Goal: Task Accomplishment & Management: Use online tool/utility

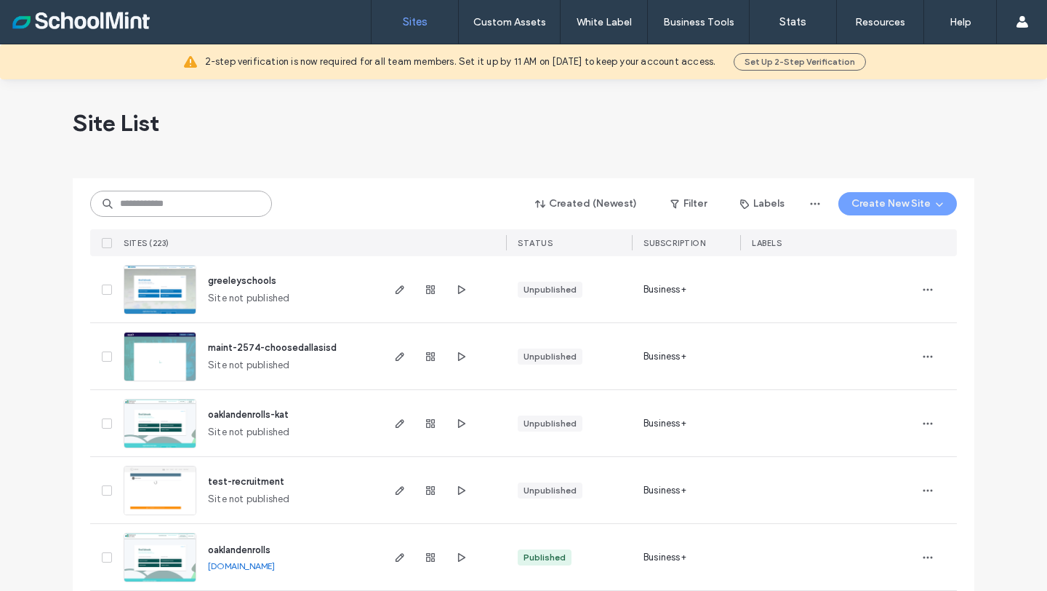
click at [195, 207] on input at bounding box center [181, 204] width 182 height 26
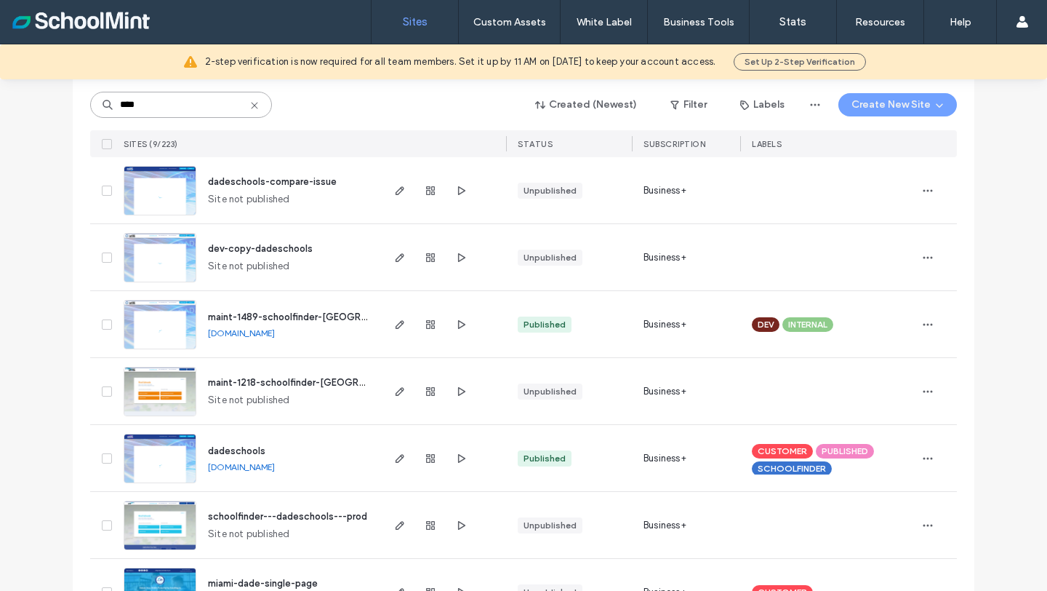
scroll to position [168, 0]
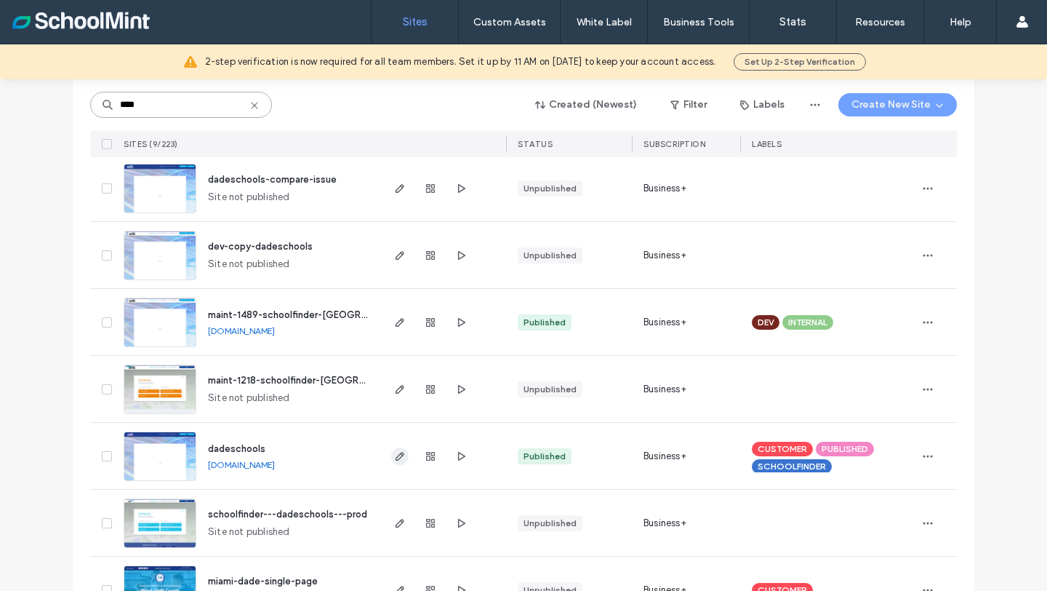
type input "****"
click at [397, 453] on icon "button" at bounding box center [400, 456] width 12 height 12
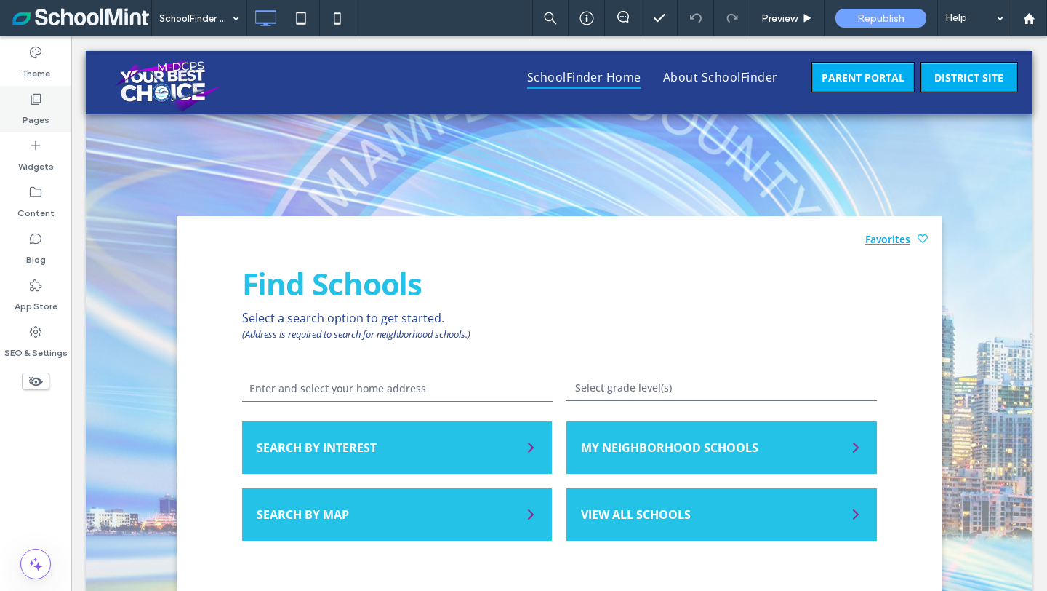
click at [33, 105] on icon at bounding box center [35, 99] width 15 height 15
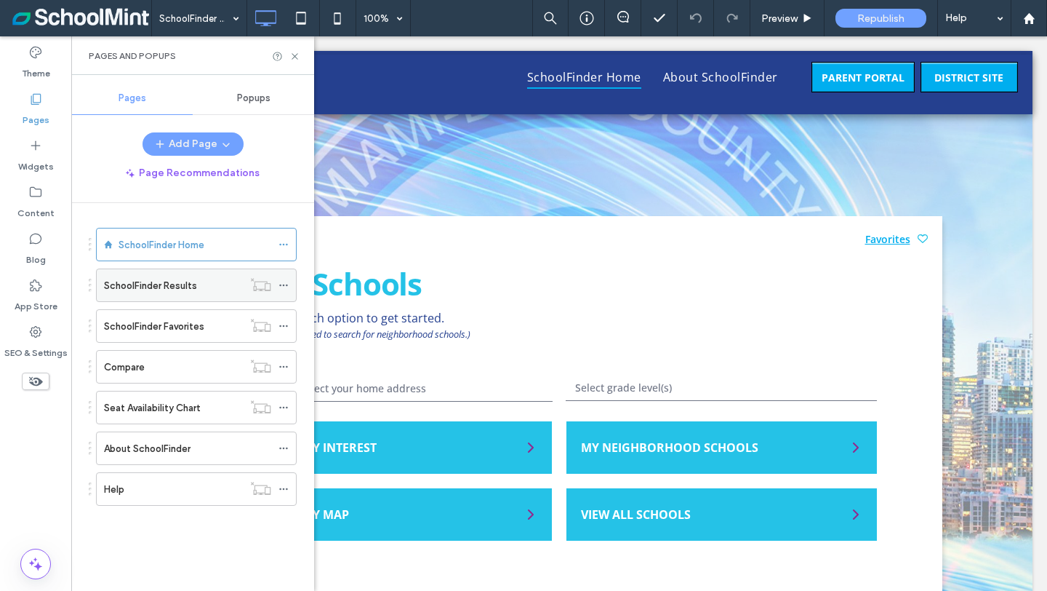
click at [162, 278] on label "SchoolFinder Results" at bounding box center [150, 285] width 93 height 25
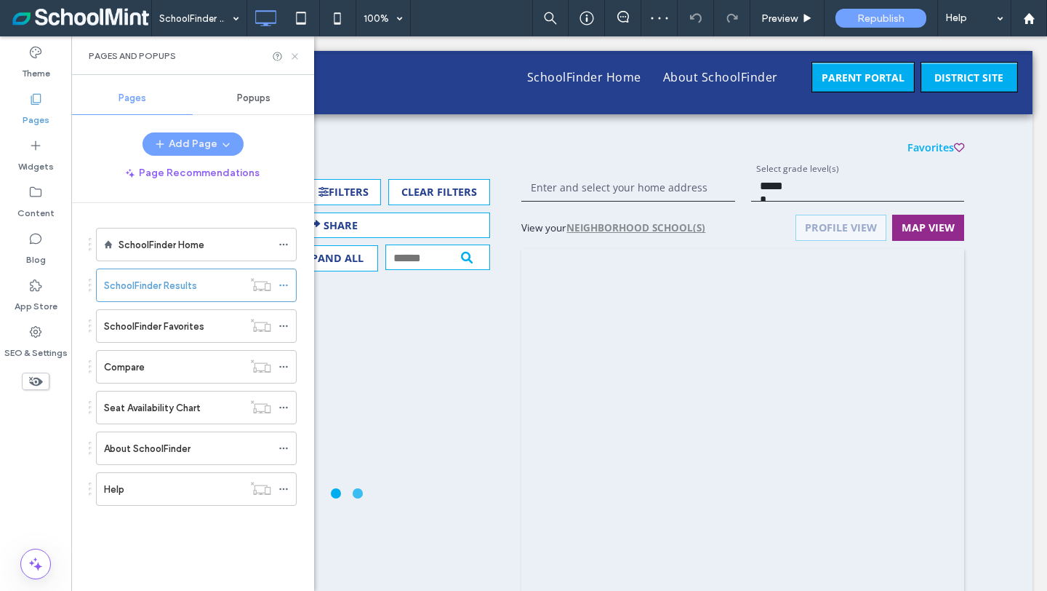
click at [292, 57] on icon at bounding box center [295, 56] width 11 height 11
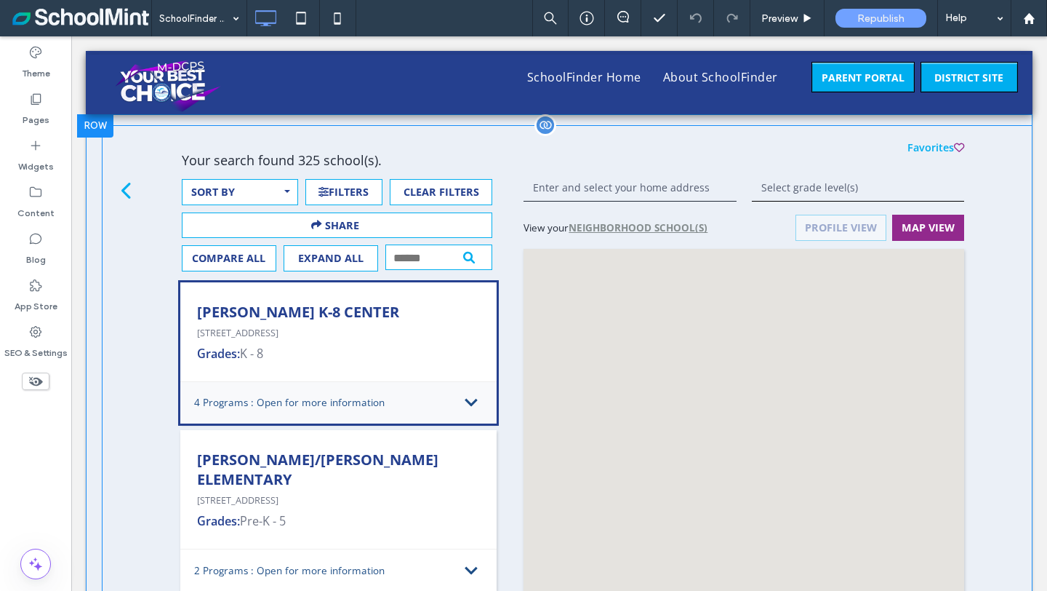
click at [472, 402] on span at bounding box center [567, 491] width 931 height 733
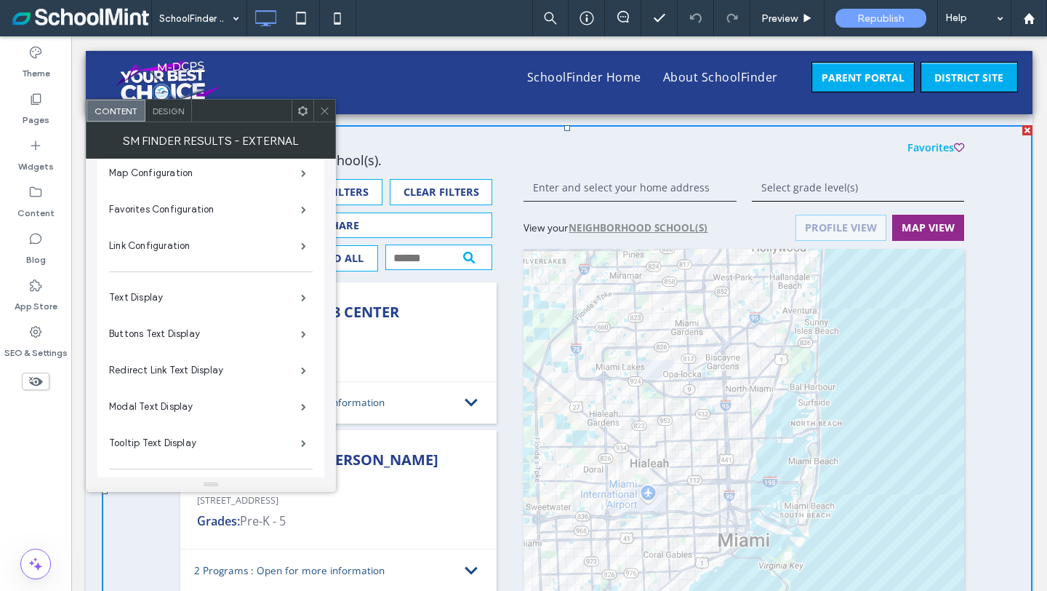
scroll to position [1021, 0]
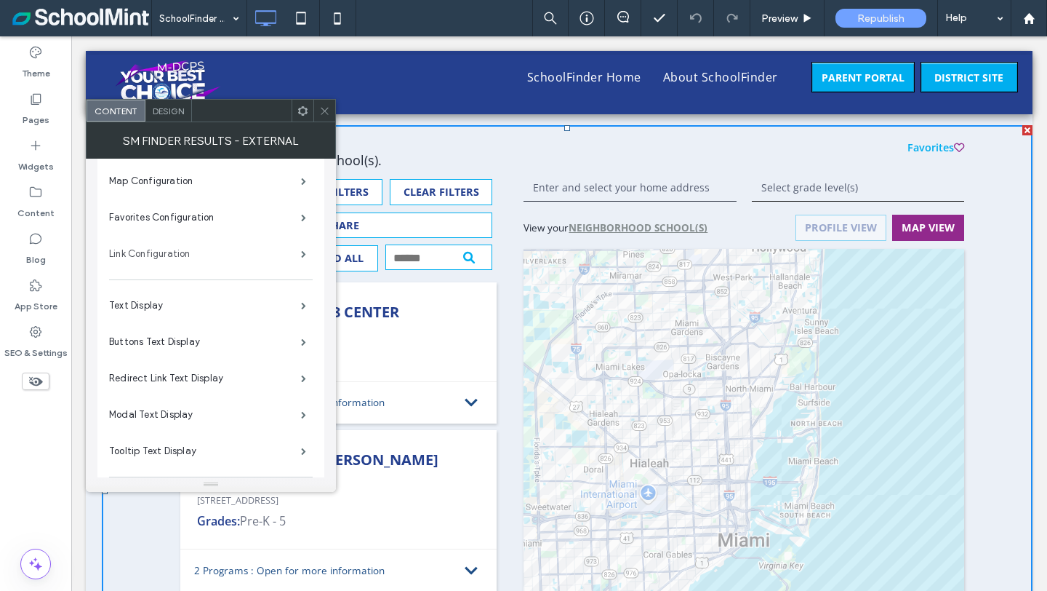
click at [170, 251] on label "Link Configuration" at bounding box center [205, 253] width 192 height 29
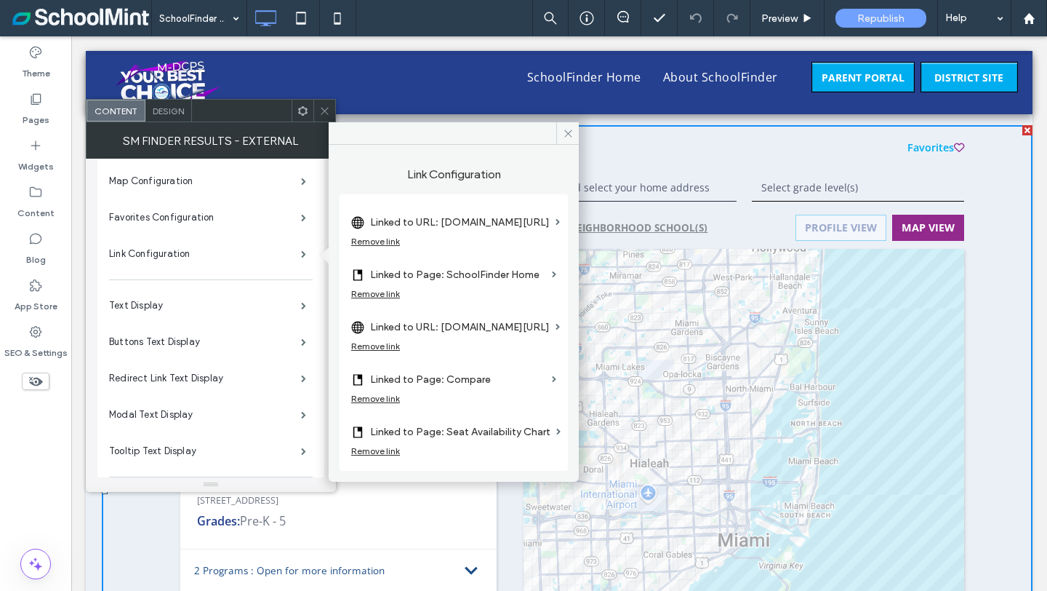
scroll to position [0, 7]
click at [435, 327] on label "Linked to URL: [DOMAIN_NAME][URL]" at bounding box center [460, 327] width 180 height 27
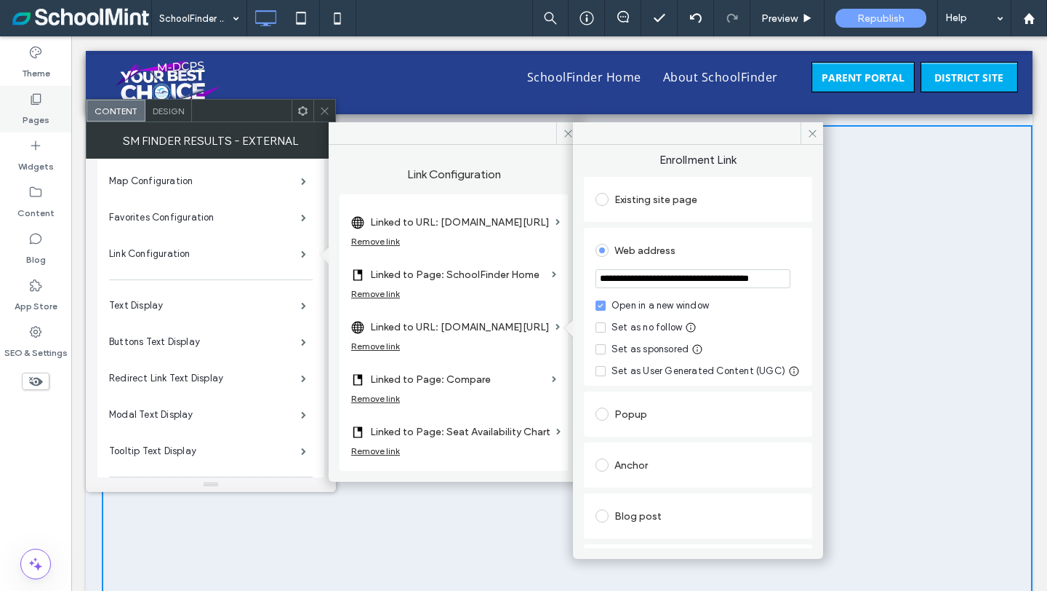
click at [35, 105] on icon at bounding box center [35, 99] width 15 height 15
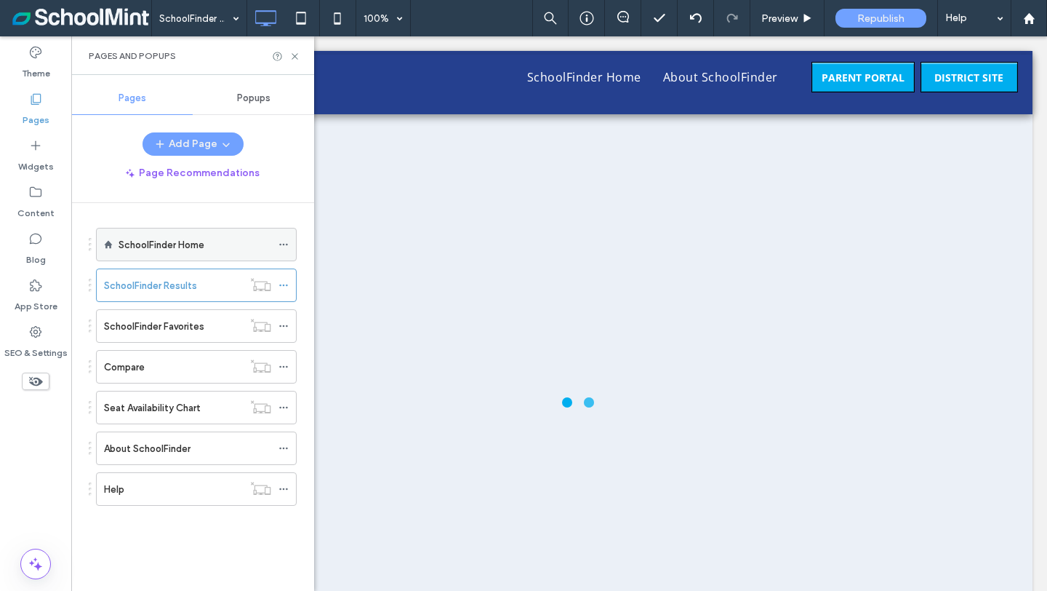
click at [159, 242] on label "SchoolFinder Home" at bounding box center [162, 244] width 86 height 25
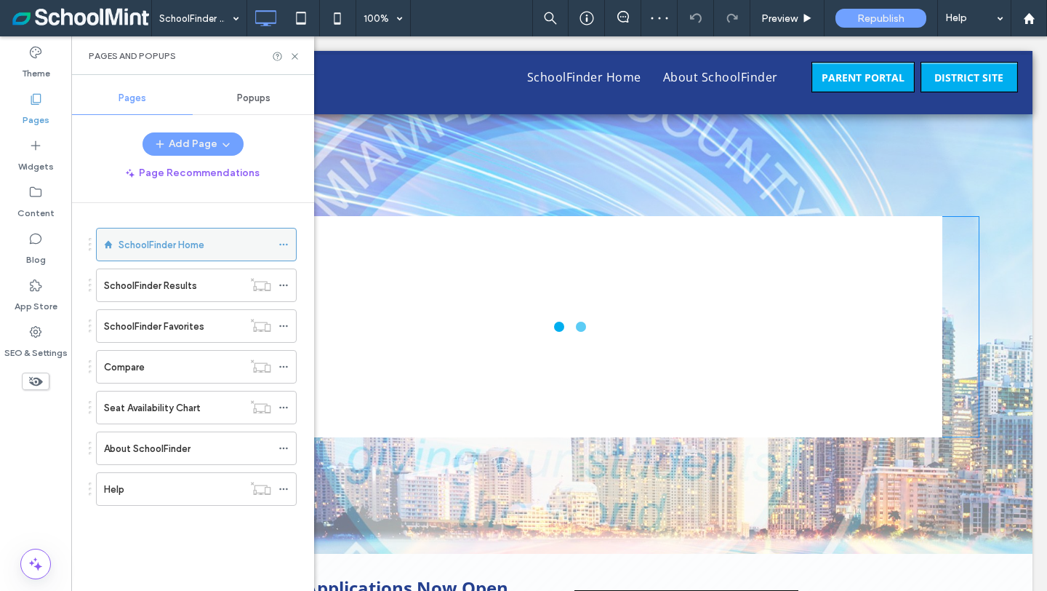
click at [139, 216] on span at bounding box center [139, 216] width 0 height 0
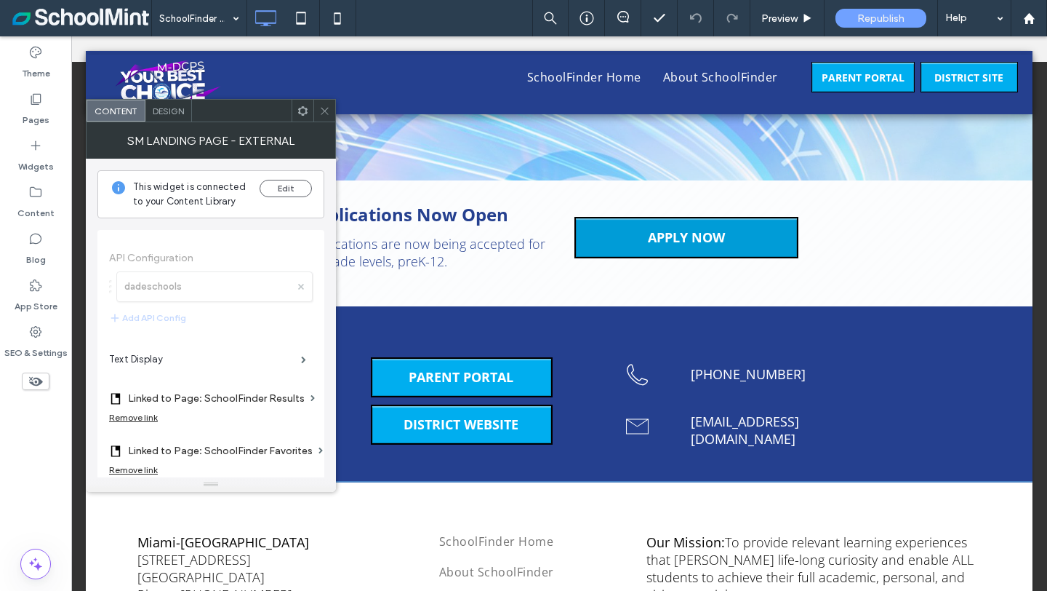
scroll to position [413, 0]
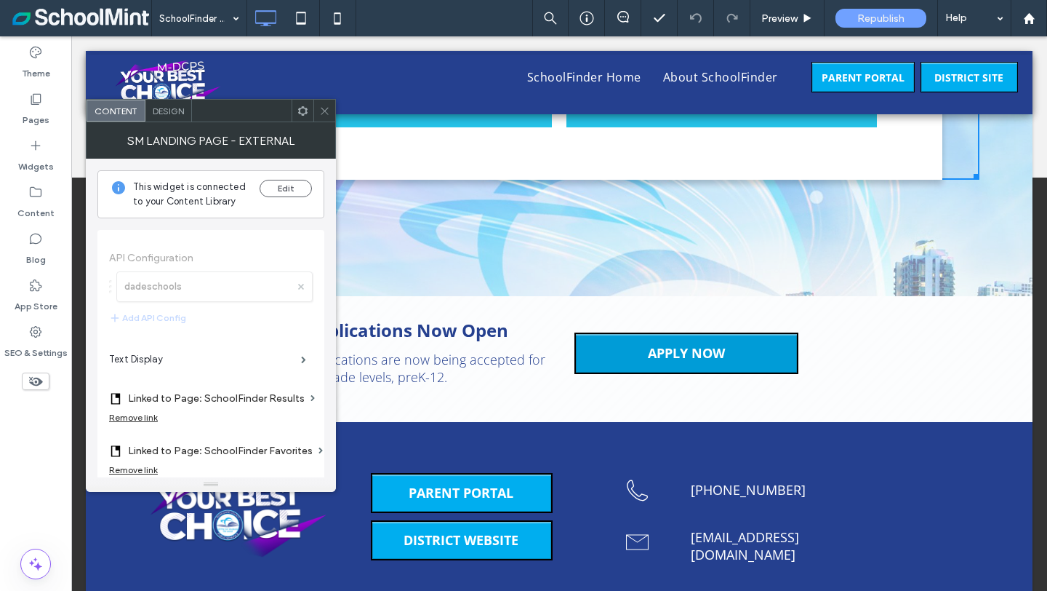
click at [685, 358] on span "APPLY NOW" at bounding box center [686, 353] width 87 height 32
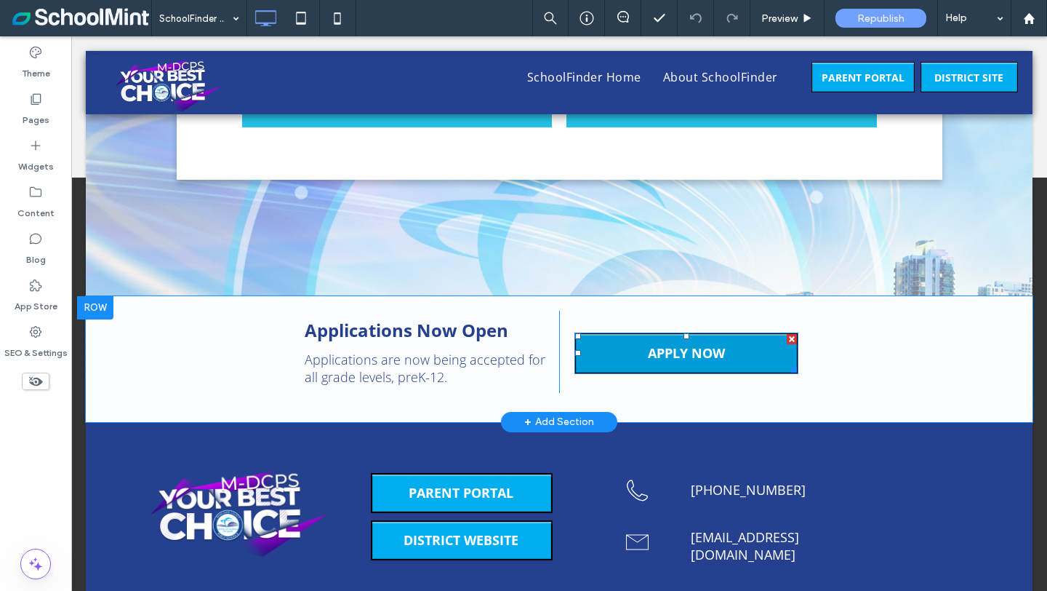
click at [685, 357] on span "APPLY NOW" at bounding box center [686, 353] width 87 height 32
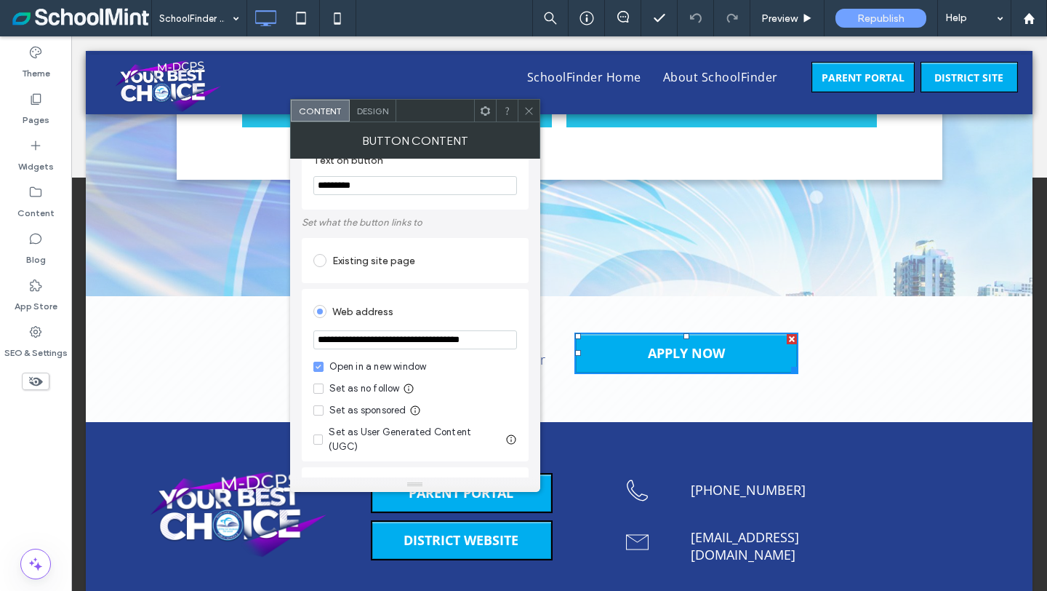
scroll to position [15, 0]
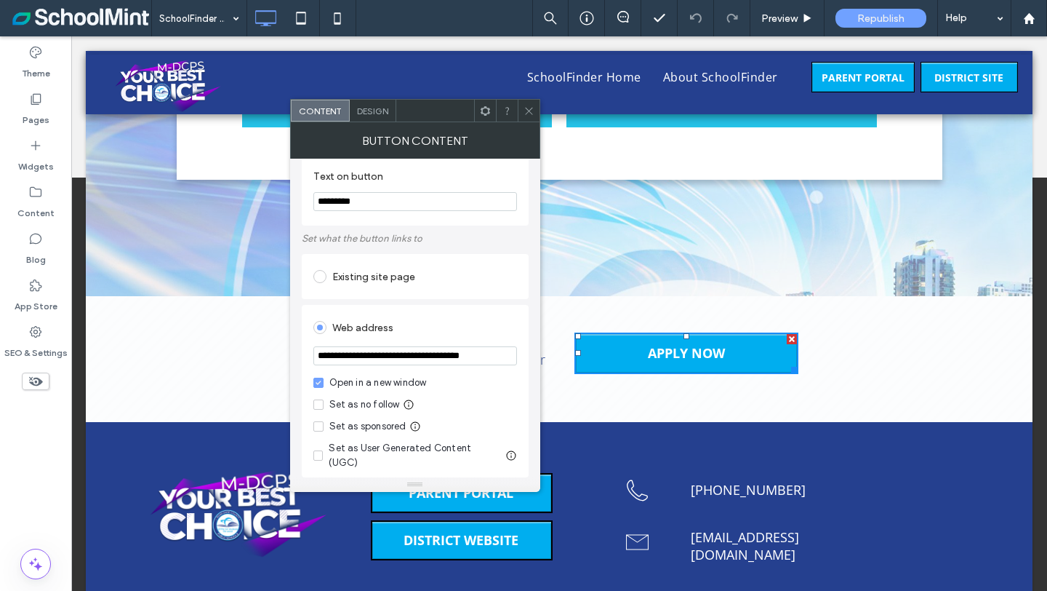
click at [431, 362] on input "**********" at bounding box center [416, 355] width 204 height 19
click at [39, 116] on label "Pages" at bounding box center [36, 116] width 27 height 20
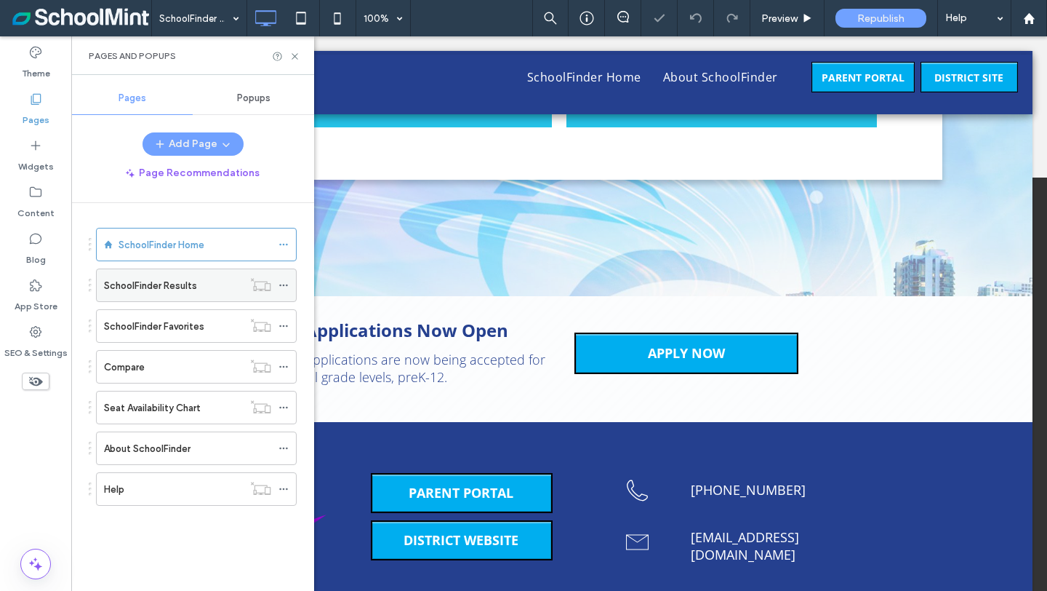
click at [150, 290] on label "SchoolFinder Results" at bounding box center [150, 285] width 93 height 25
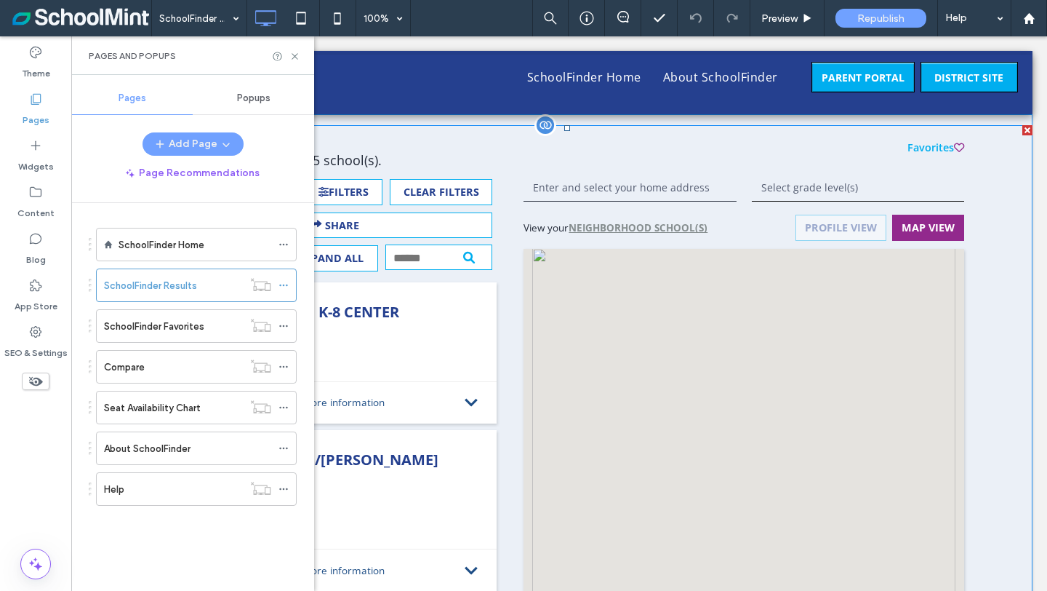
click at [427, 381] on span at bounding box center [567, 491] width 931 height 733
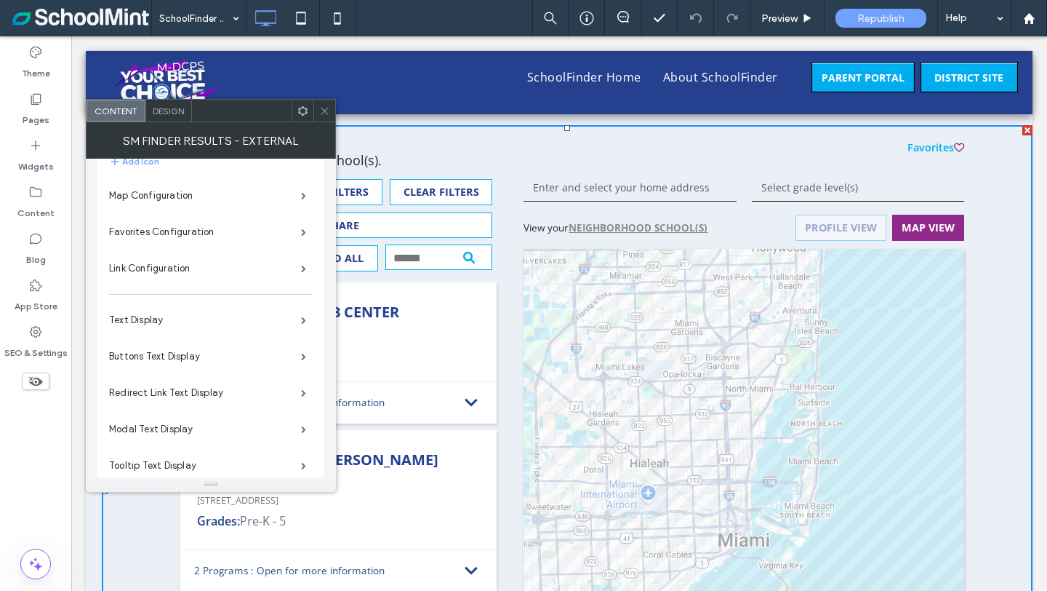
scroll to position [1000, 0]
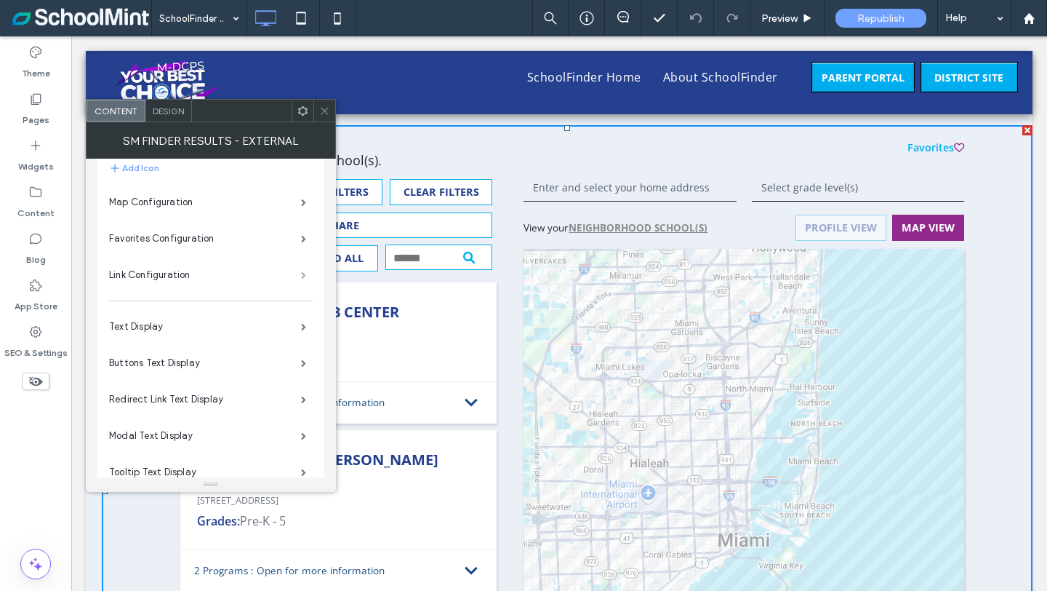
click at [304, 275] on span at bounding box center [303, 274] width 5 height 7
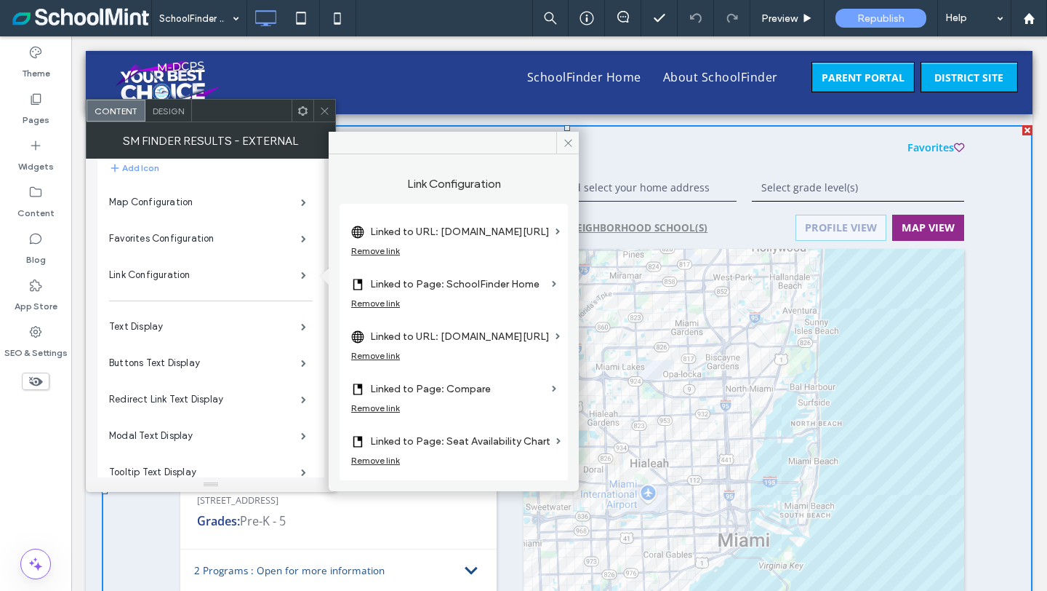
click at [408, 334] on label "Linked to URL: [DOMAIN_NAME][URL]" at bounding box center [460, 336] width 180 height 27
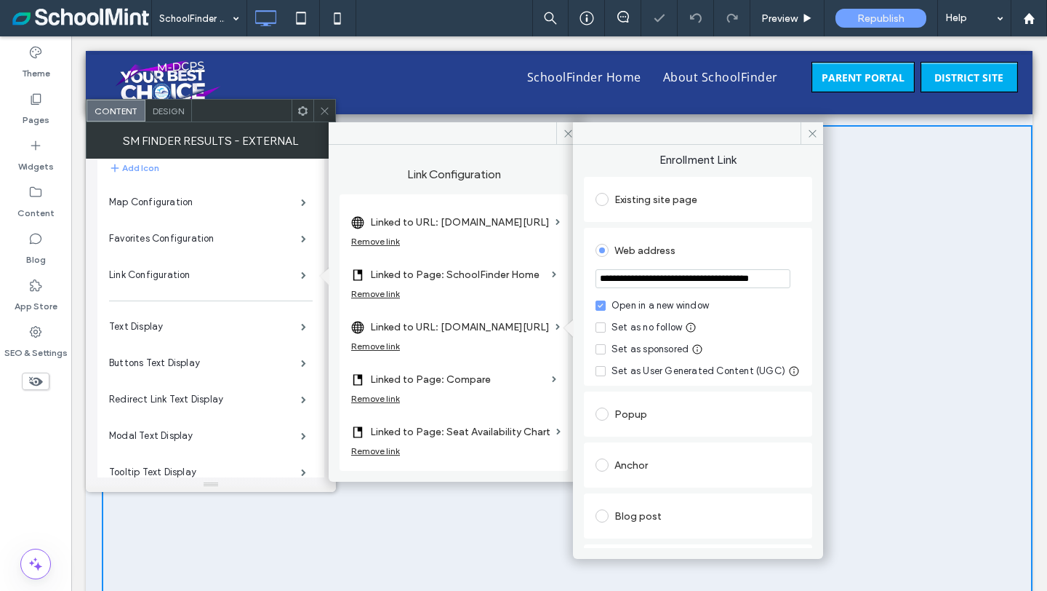
click at [634, 280] on input "**********" at bounding box center [693, 278] width 195 height 19
paste input "**********"
type input "**********"
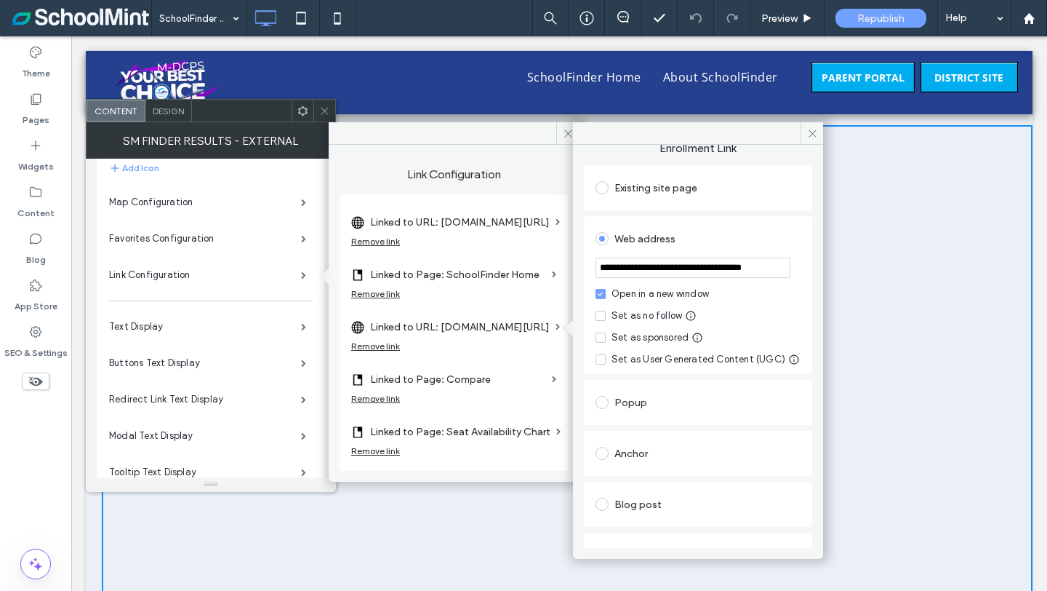
scroll to position [0, 0]
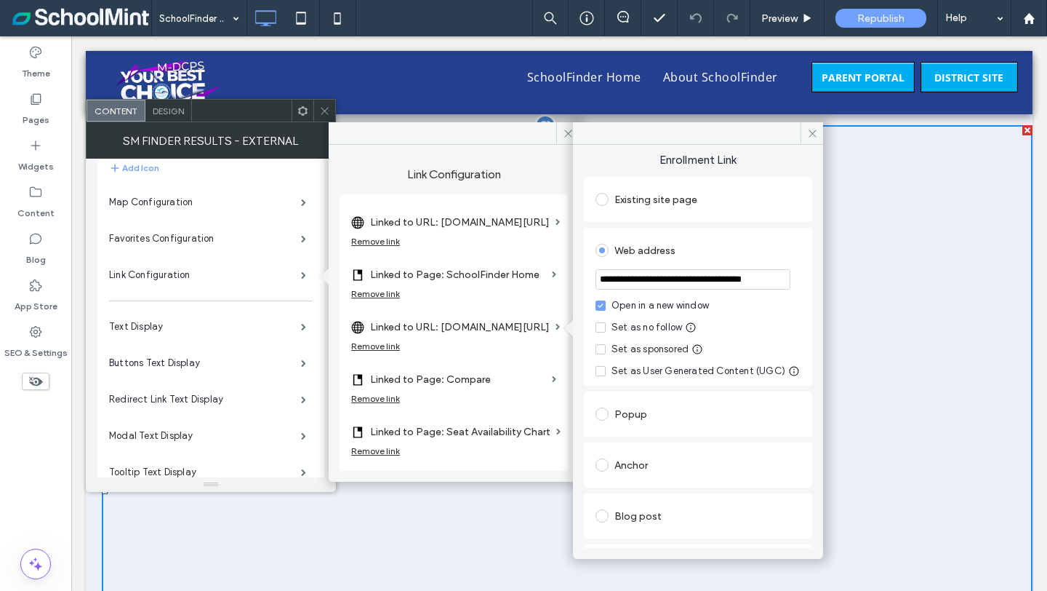
click at [881, 164] on div at bounding box center [567, 402] width 931 height 554
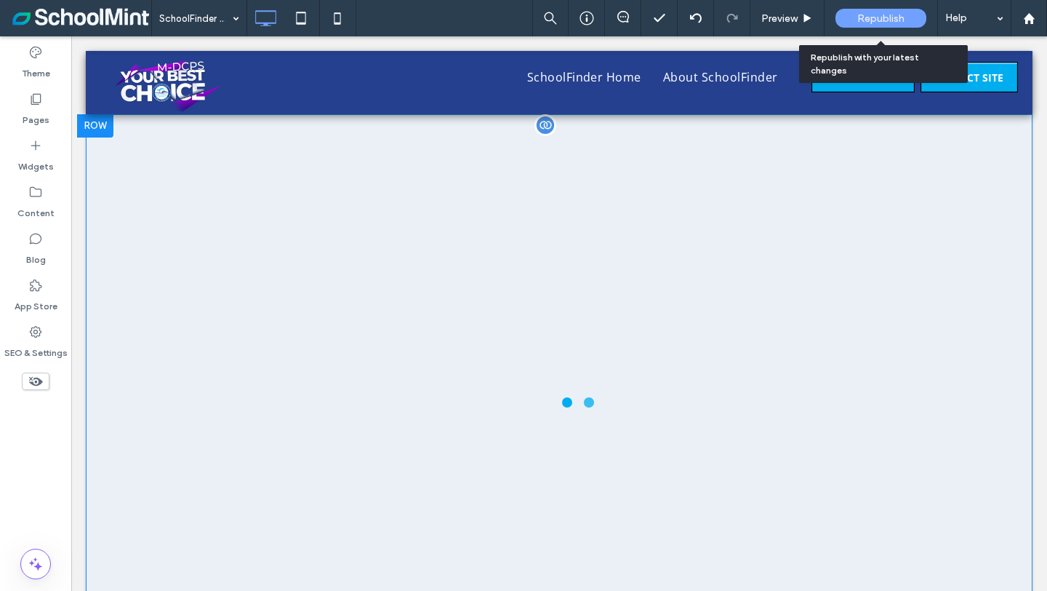
click at [865, 19] on span "Republish" at bounding box center [881, 18] width 47 height 12
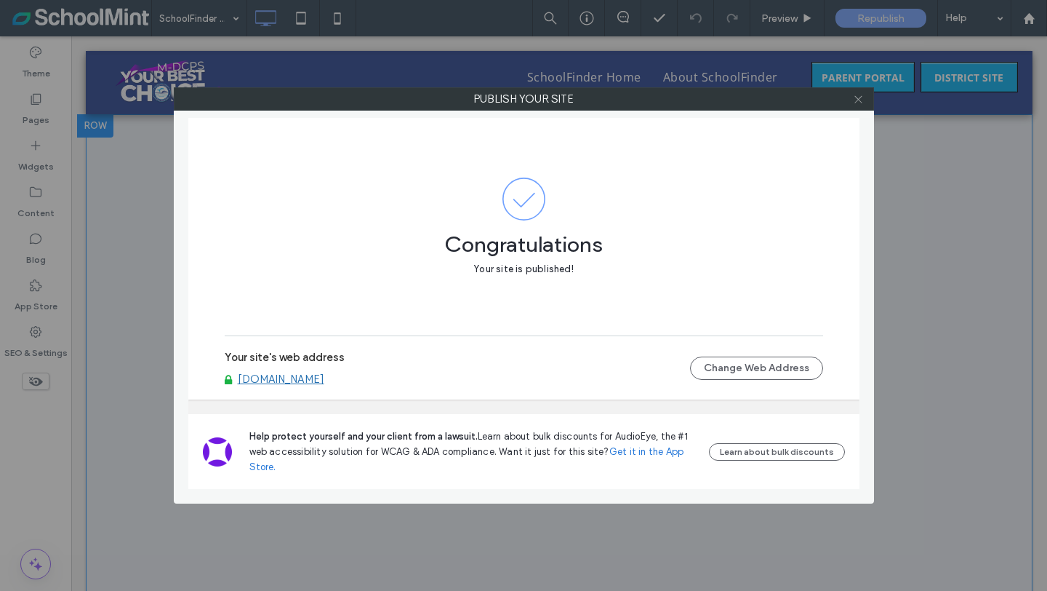
click at [856, 100] on icon at bounding box center [858, 99] width 11 height 11
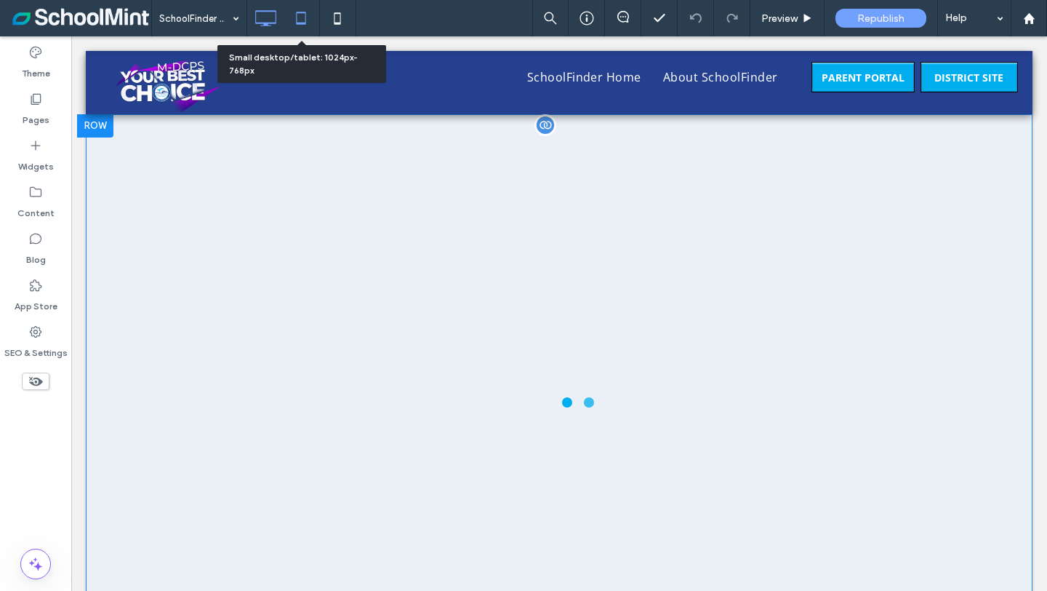
click at [301, 20] on icon at bounding box center [301, 18] width 29 height 29
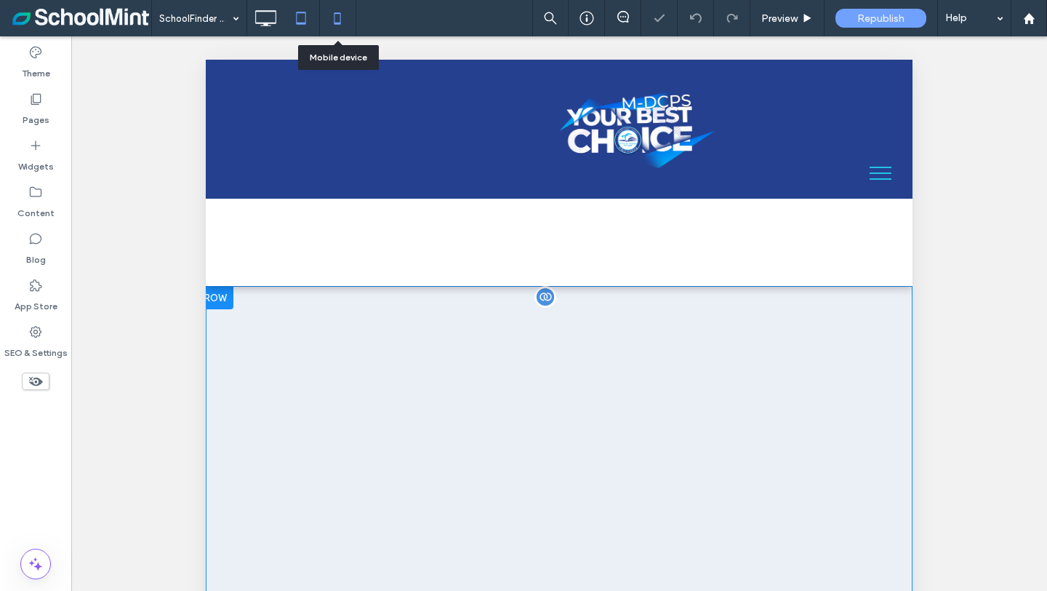
click at [339, 19] on icon at bounding box center [337, 18] width 29 height 29
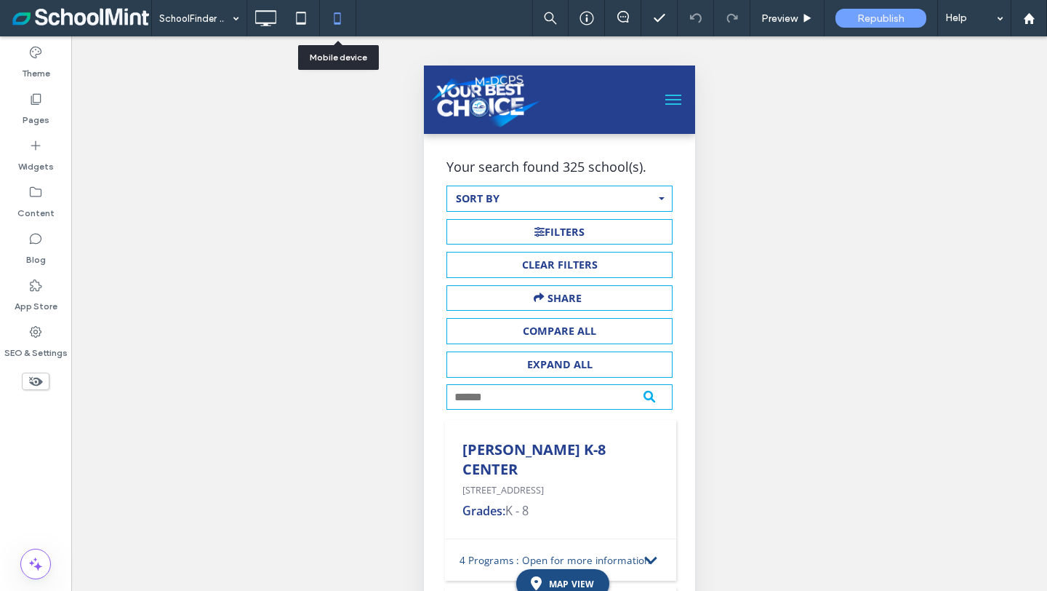
click at [340, 20] on icon at bounding box center [337, 18] width 29 height 29
click at [36, 108] on label "Pages" at bounding box center [36, 116] width 27 height 20
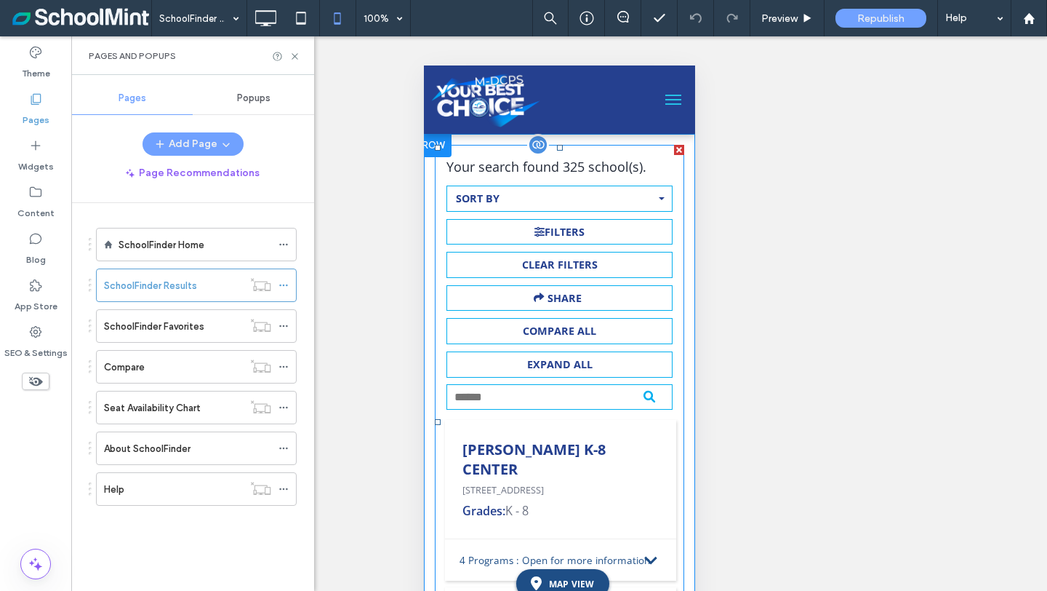
click at [618, 472] on span at bounding box center [559, 422] width 250 height 554
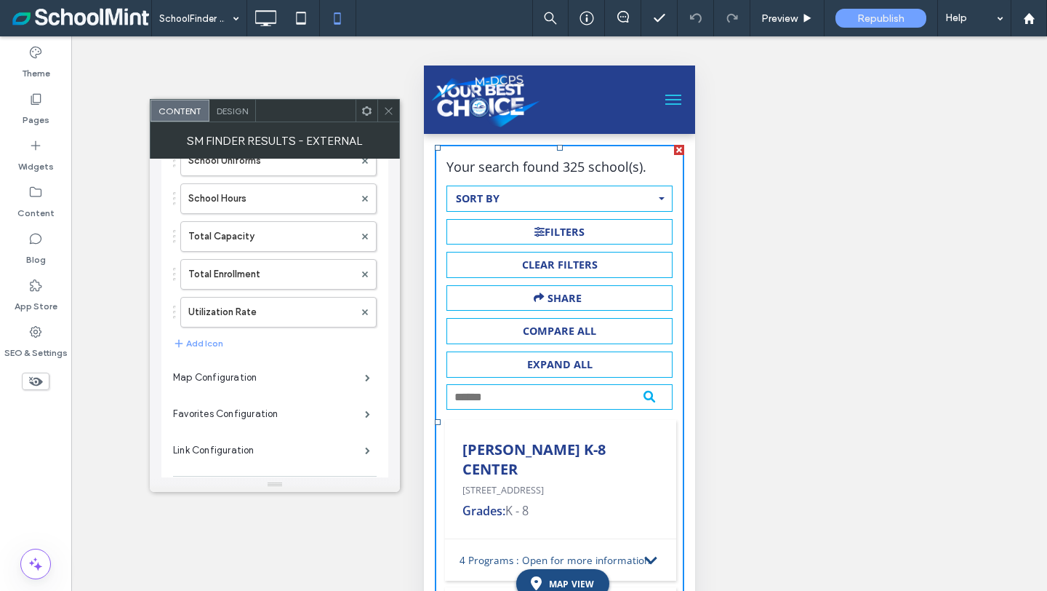
scroll to position [967, 0]
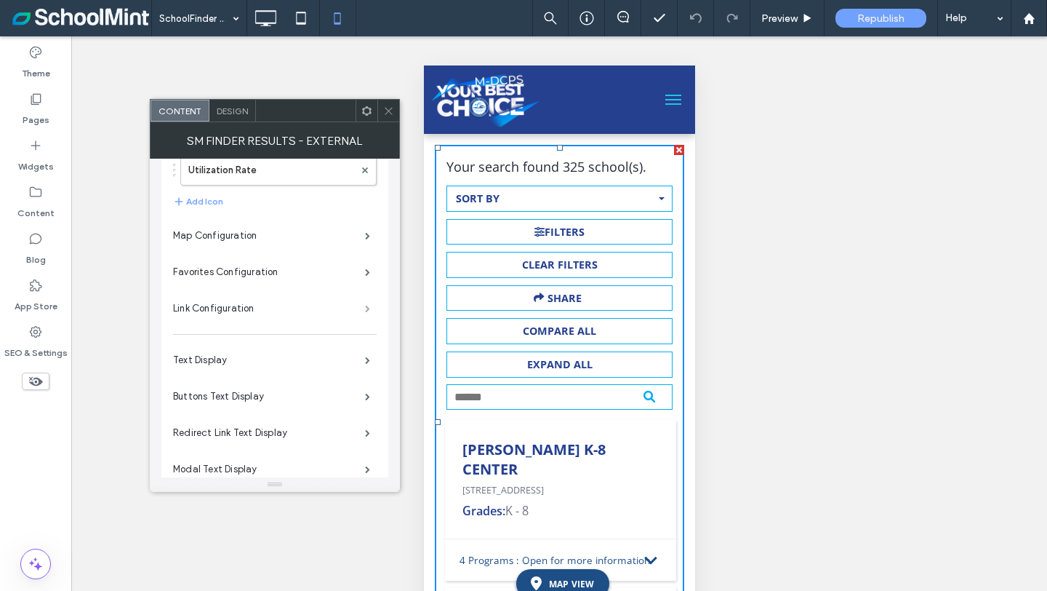
click at [368, 306] on span at bounding box center [367, 308] width 5 height 7
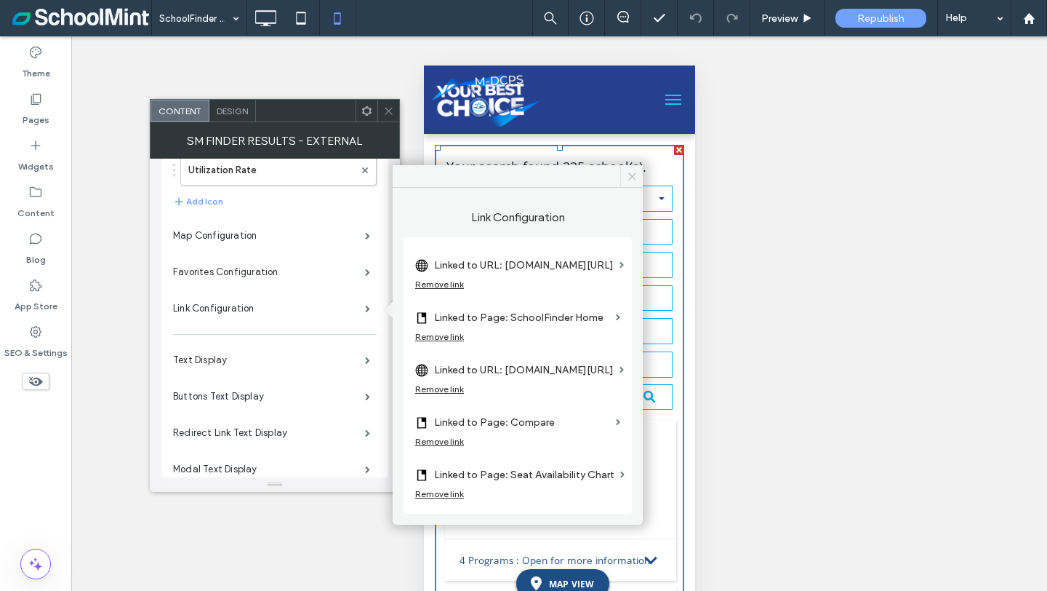
click at [634, 177] on icon at bounding box center [632, 176] width 11 height 11
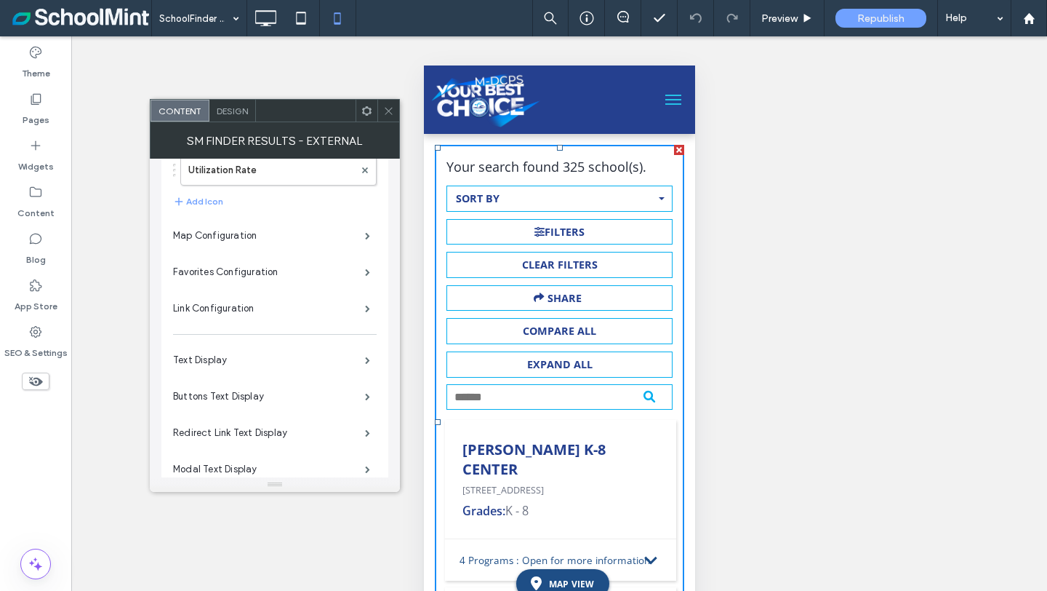
click at [391, 112] on icon at bounding box center [388, 110] width 11 height 11
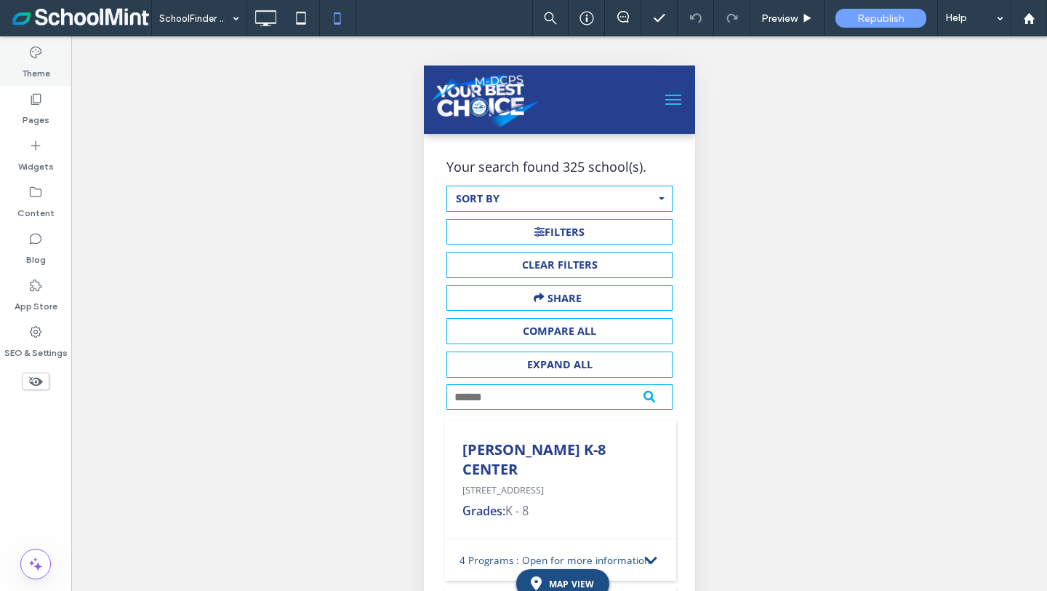
click at [42, 71] on label "Theme" at bounding box center [36, 70] width 28 height 20
click at [263, 15] on icon at bounding box center [265, 18] width 29 height 29
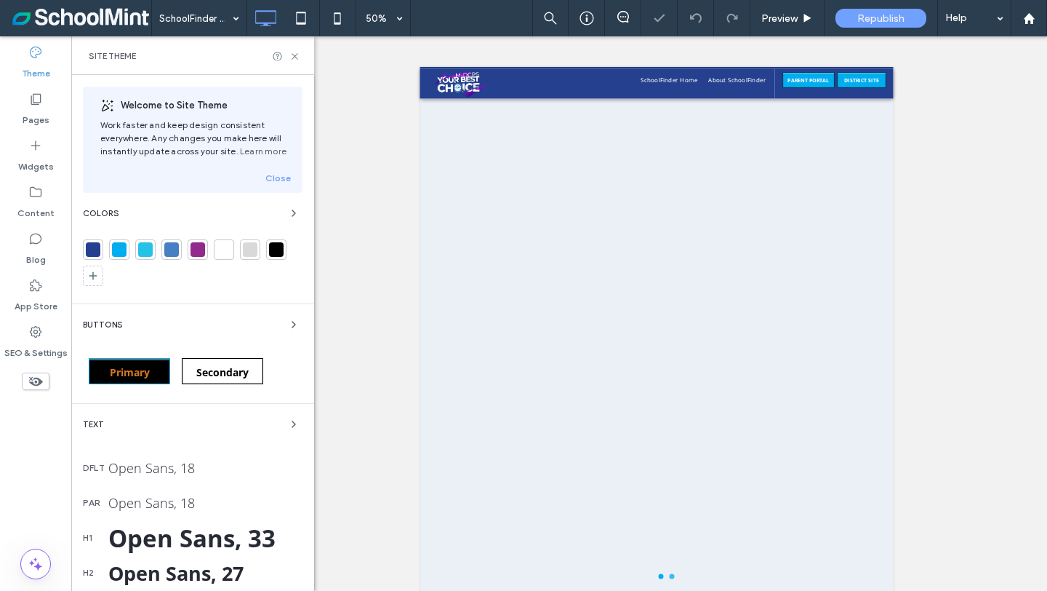
scroll to position [0, 0]
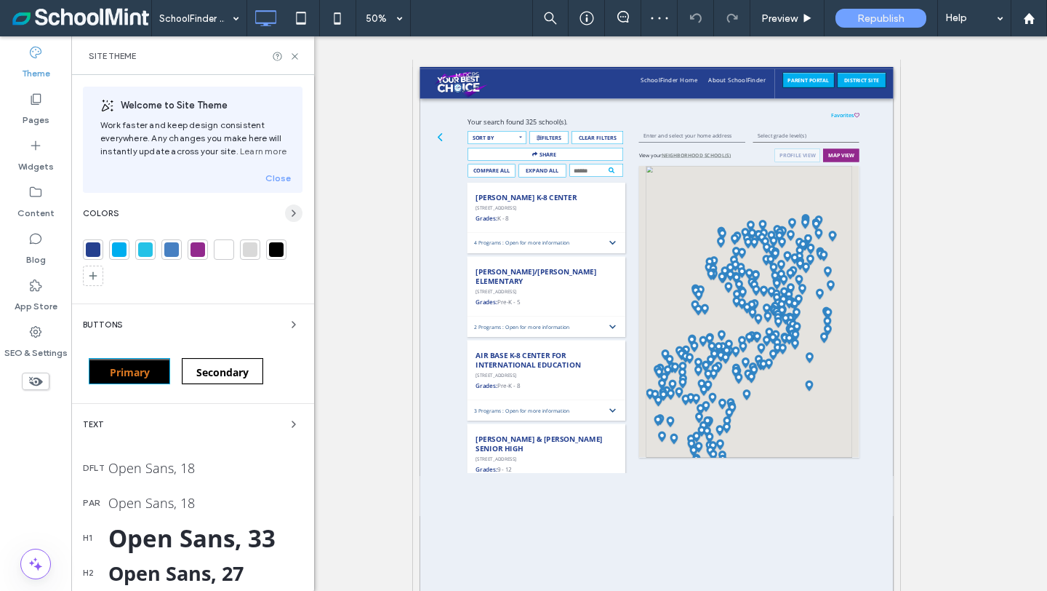
click at [288, 212] on icon "button" at bounding box center [294, 213] width 12 height 12
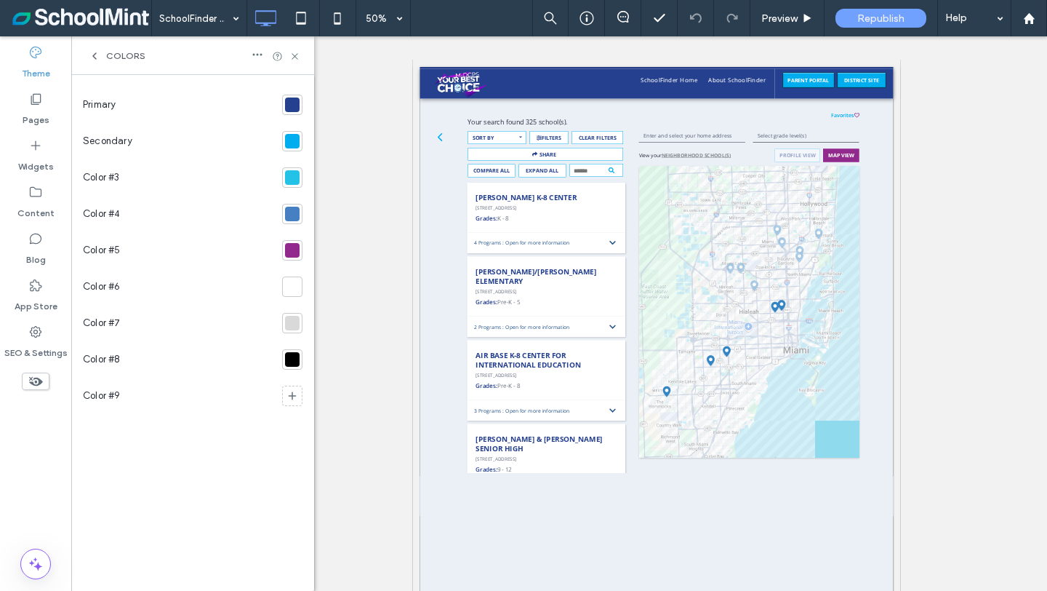
click at [292, 105] on div at bounding box center [292, 104] width 15 height 15
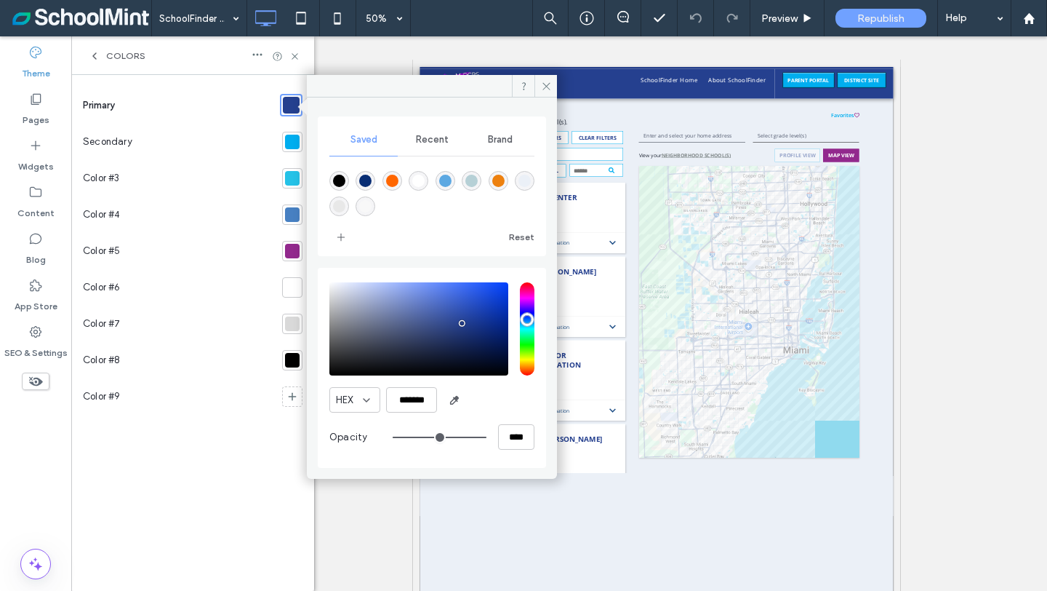
type input "****"
click at [548, 88] on use at bounding box center [546, 85] width 7 height 7
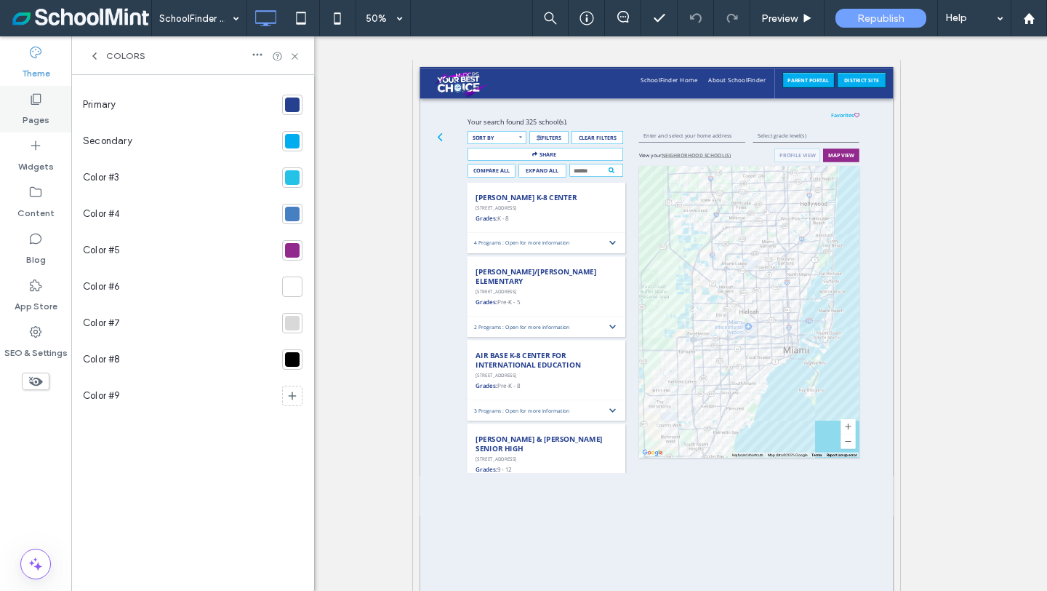
click at [40, 96] on use at bounding box center [36, 99] width 10 height 11
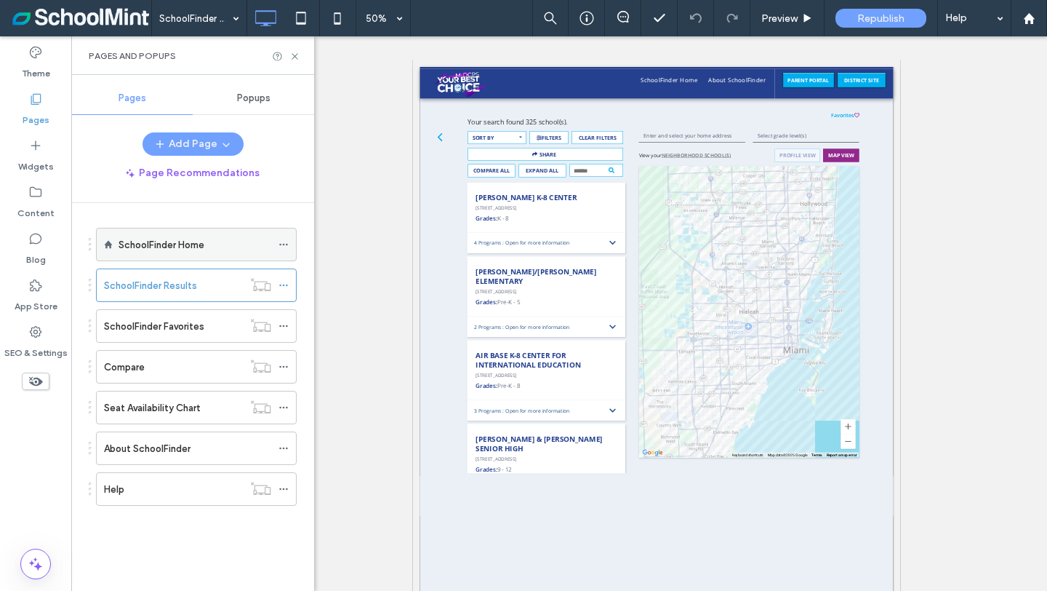
click at [153, 247] on label "SchoolFinder Home" at bounding box center [162, 244] width 86 height 25
click at [200, 286] on div "SchoolFinder Results" at bounding box center [173, 285] width 139 height 15
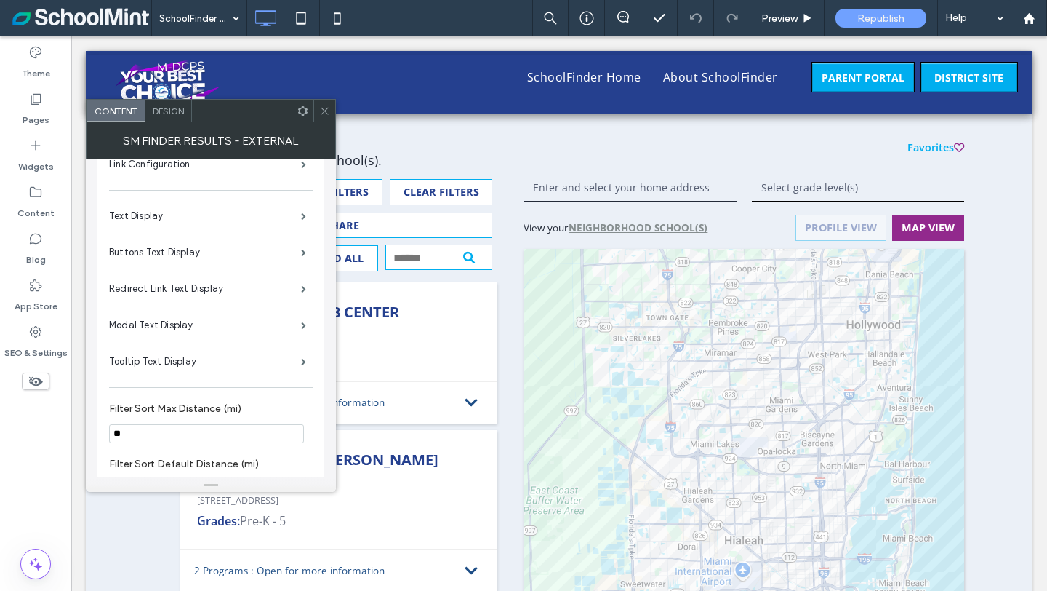
scroll to position [1109, 0]
click at [173, 110] on span "Design" at bounding box center [168, 110] width 31 height 11
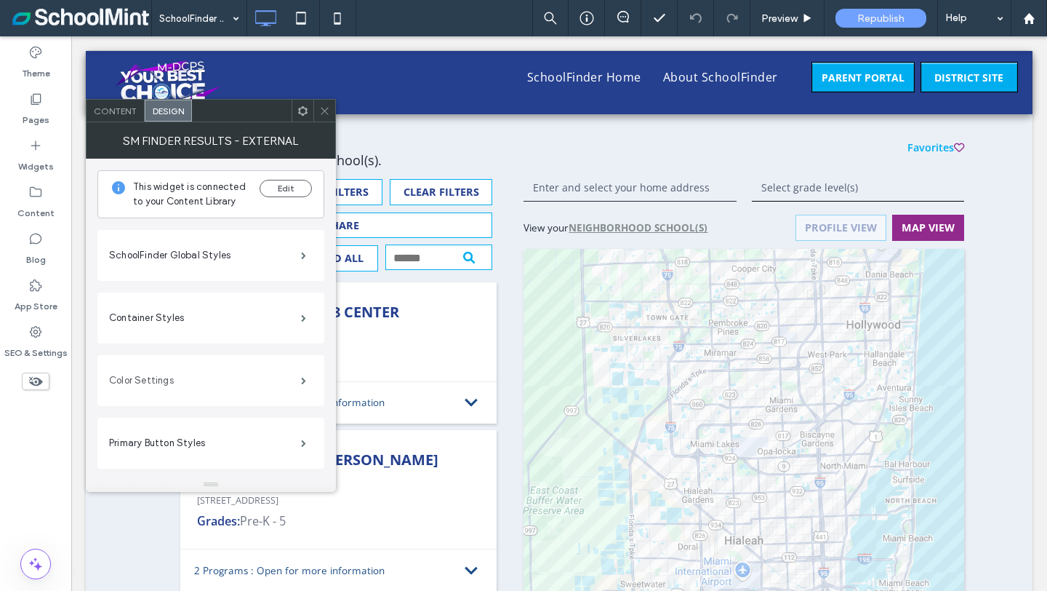
click at [239, 378] on label "Color Settings" at bounding box center [205, 380] width 192 height 29
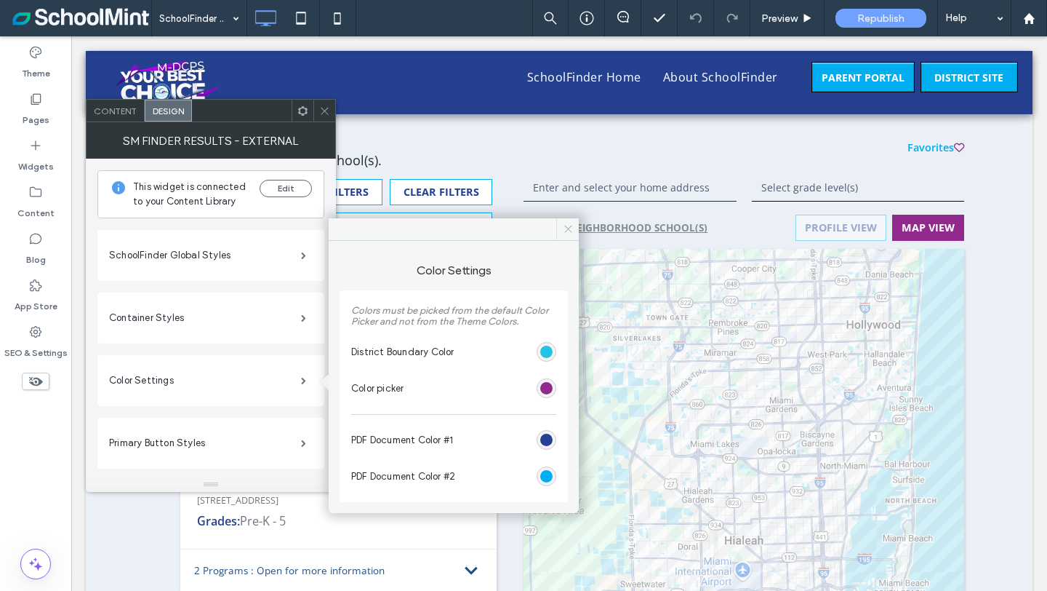
click at [567, 231] on icon at bounding box center [568, 228] width 11 height 11
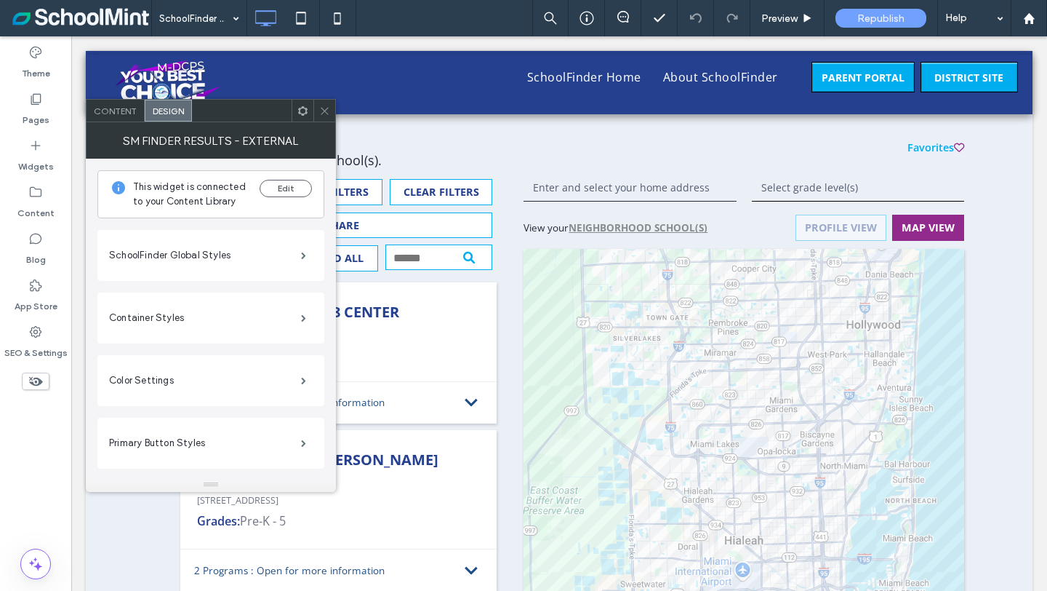
click at [325, 112] on icon at bounding box center [324, 110] width 11 height 11
